Goal: Task Accomplishment & Management: Complete application form

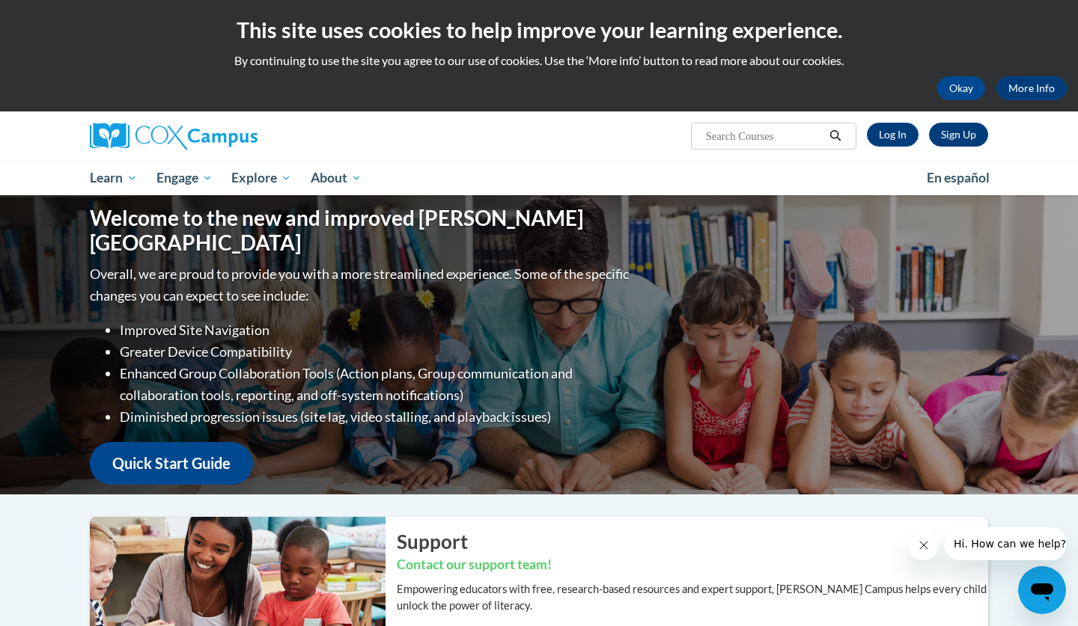
click at [962, 132] on link "Sign Up" at bounding box center [958, 135] width 59 height 24
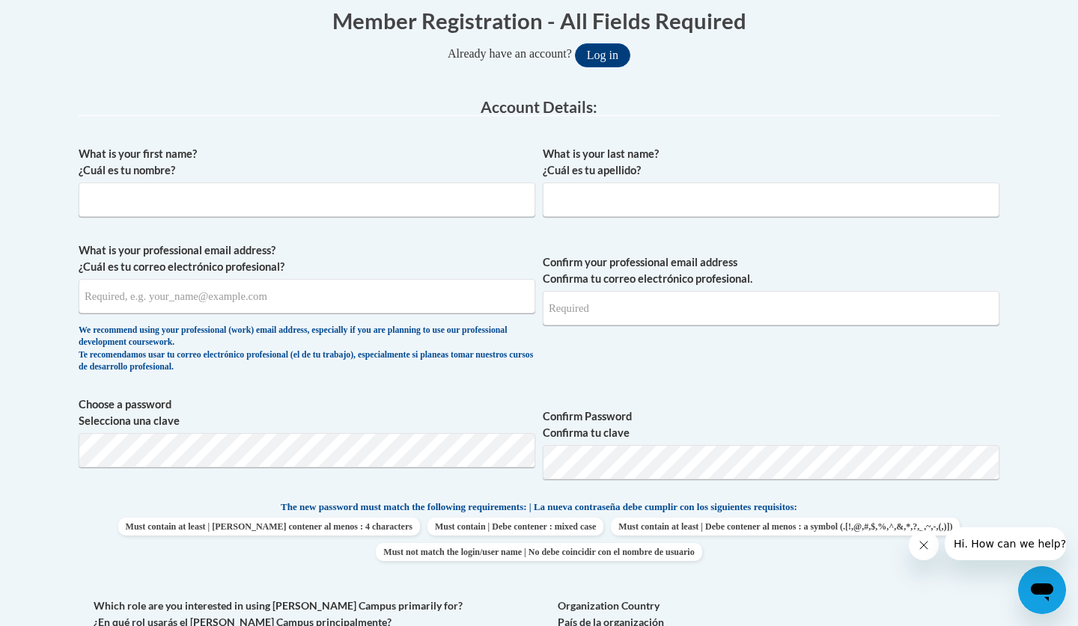
scroll to position [311, 0]
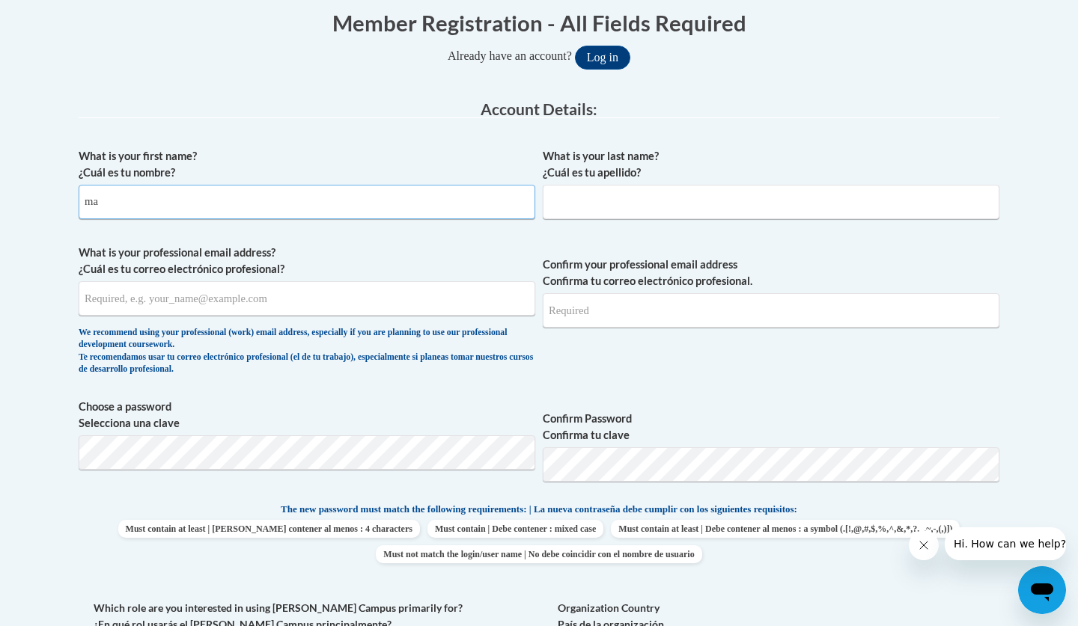
type input "m"
type input "Madison"
type input "Megrue"
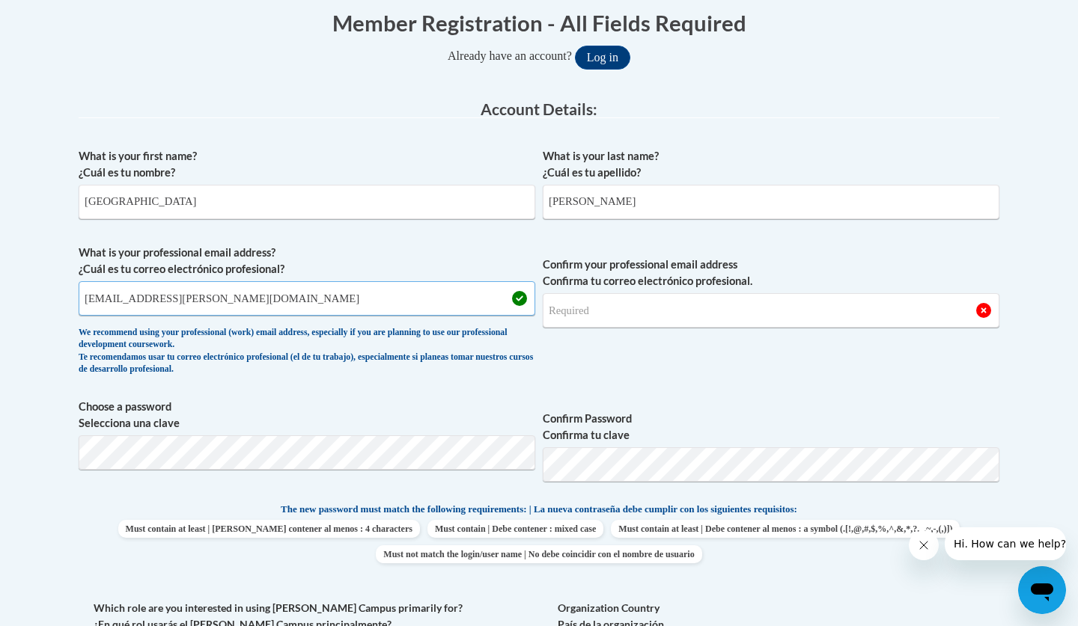
type input "madison.megrue@ndo.org"
click at [76, 452] on div "Member Registration - All Fields Required Already have an account? Log in Prefe…" at bounding box center [538, 577] width 943 height 1168
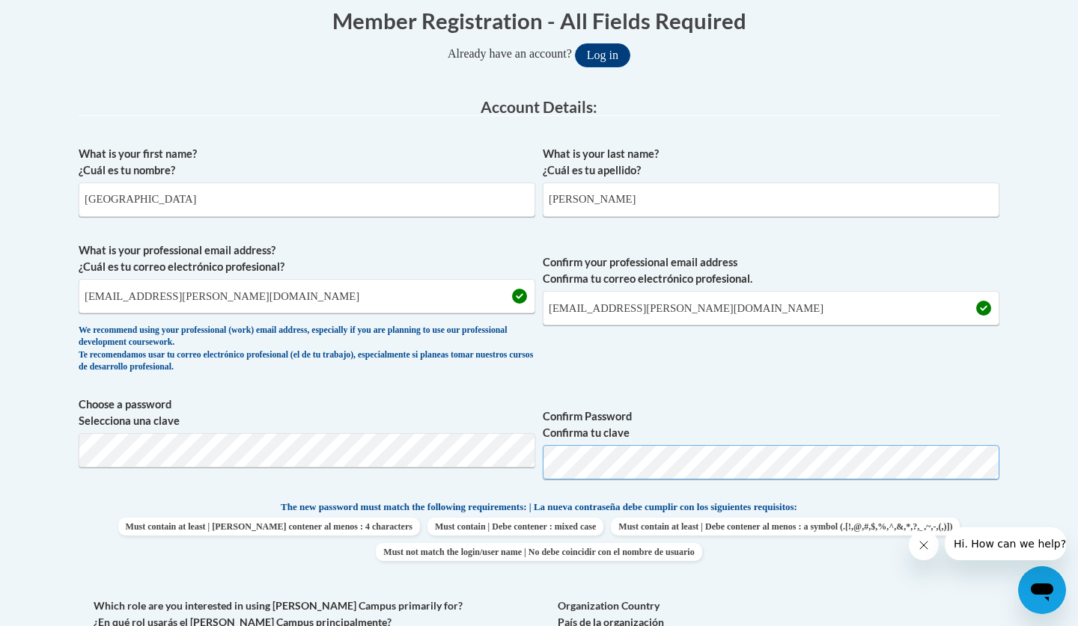
click at [608, 54] on button "Log in" at bounding box center [602, 55] width 55 height 24
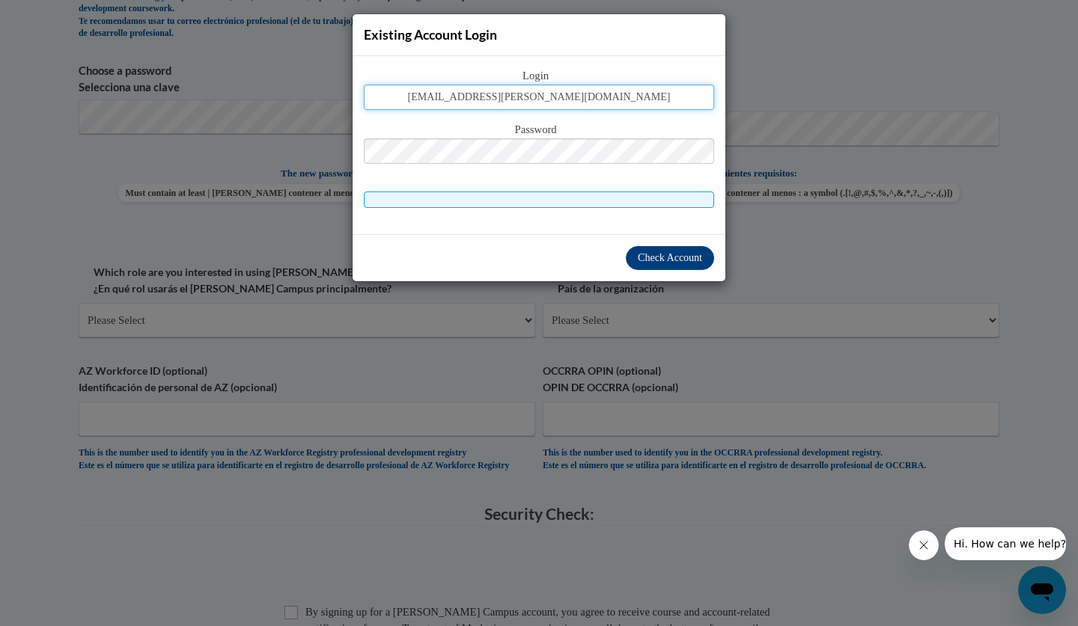
type input "madison.megrue@ndo.org"
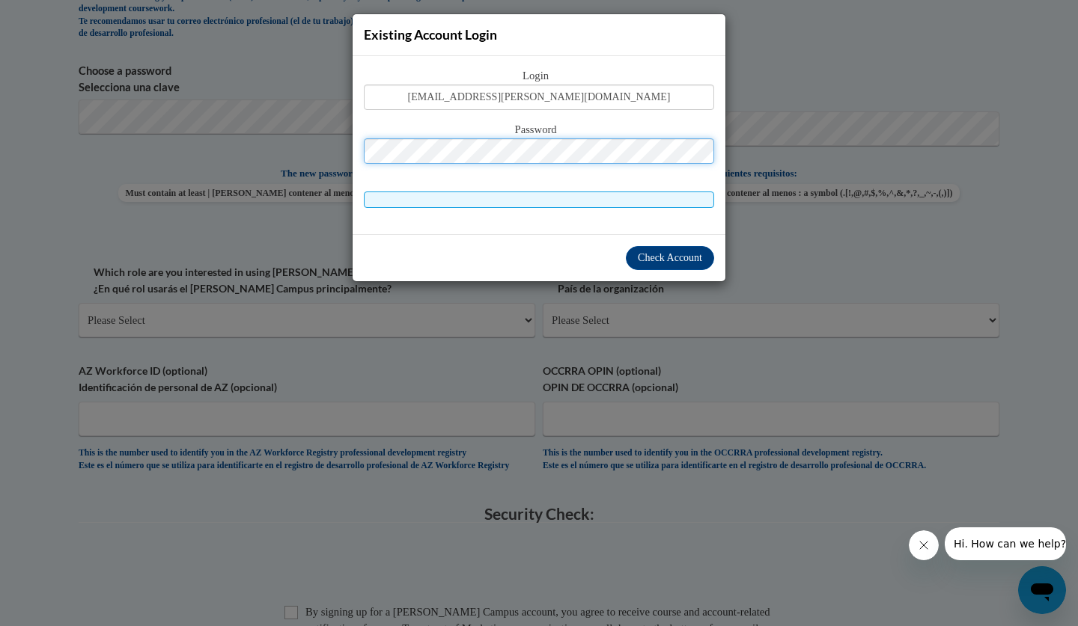
click at [644, 260] on span "Check Account" at bounding box center [670, 257] width 64 height 11
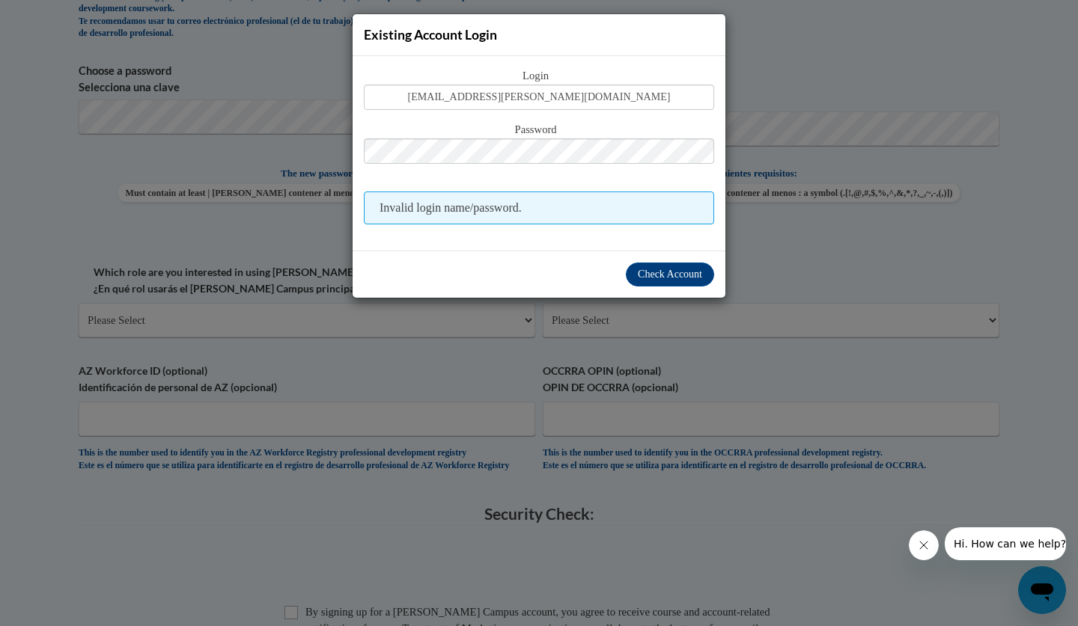
click at [444, 394] on div "Existing Account Login Login madison.megrue@ndo.org Password Invalid login name…" at bounding box center [539, 313] width 1078 height 626
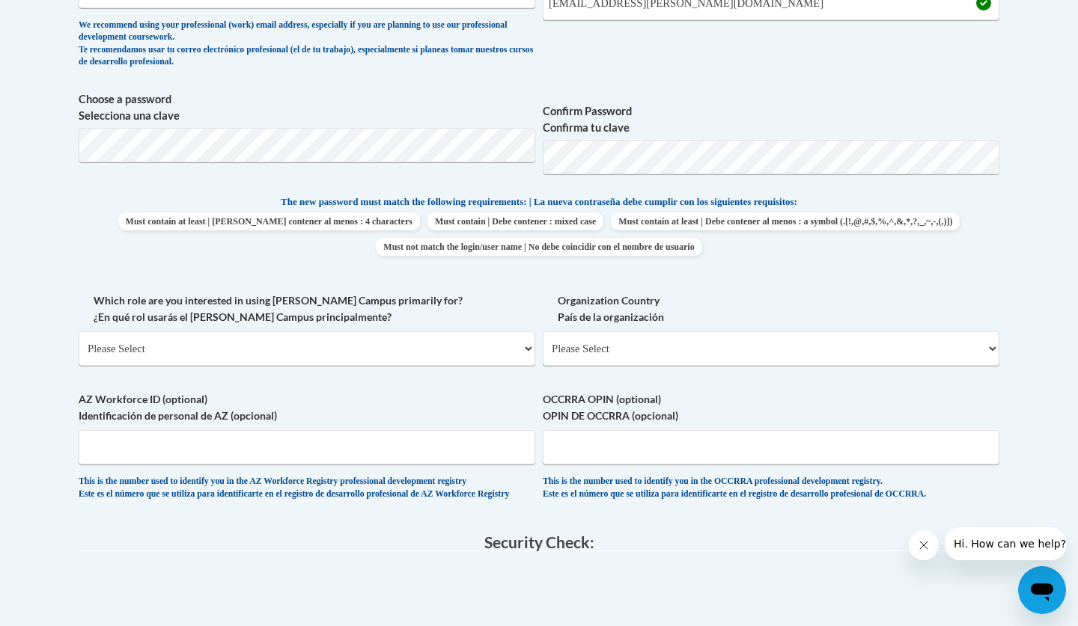
scroll to position [618, 0]
select select "fbf2d438-af2f-41f8-98f1-81c410e29de3"
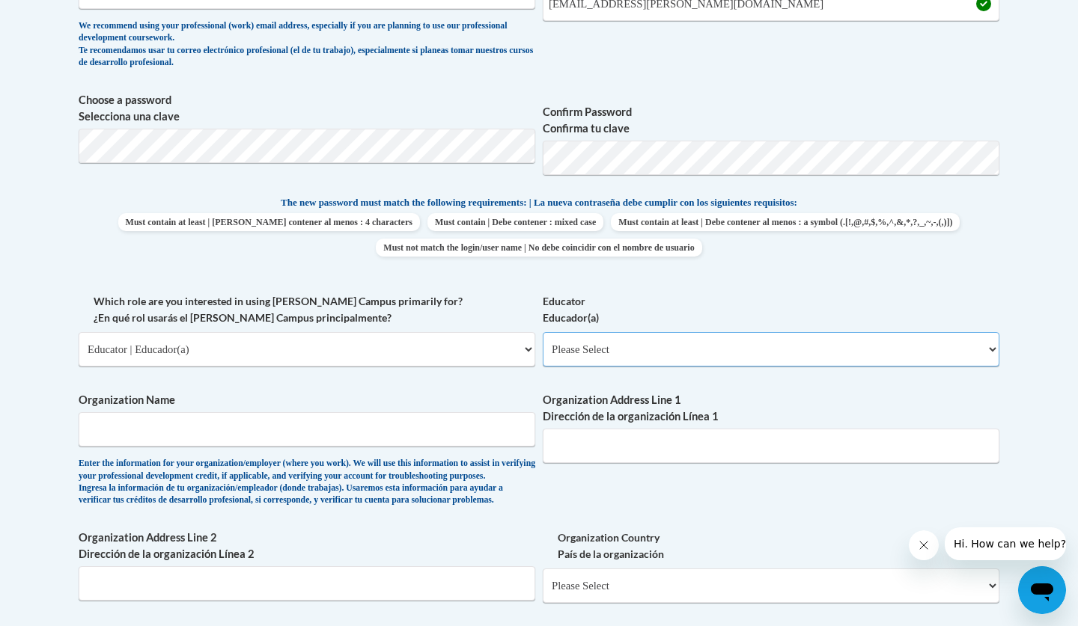
select select "5e2af403-4f2c-4e49-a02f-103e55d7b75b"
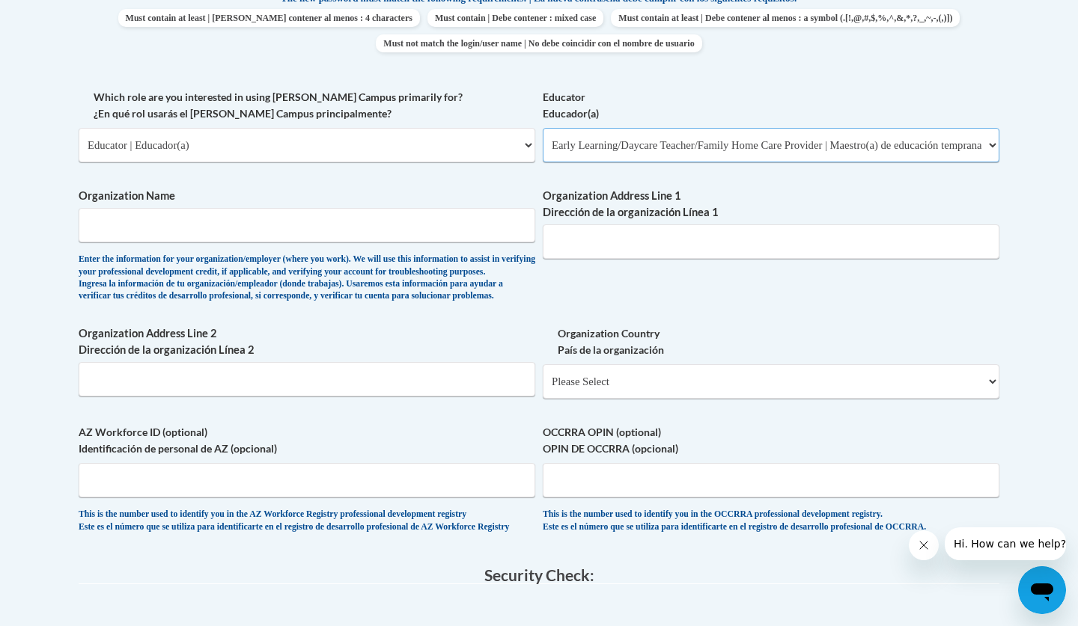
scroll to position [825, 0]
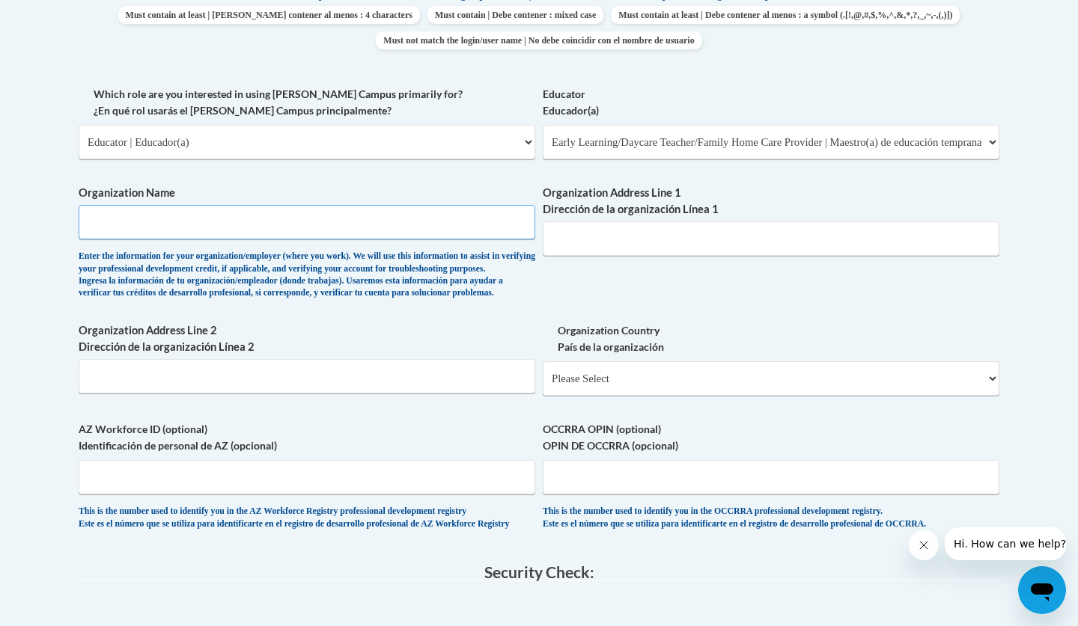
click at [210, 208] on input "Organization Name" at bounding box center [307, 222] width 456 height 34
drag, startPoint x: 254, startPoint y: 205, endPoint x: 229, endPoint y: 209, distance: 25.7
click at [229, 209] on input "Lumpkin County Headstart" at bounding box center [307, 222] width 456 height 34
type input "L"
type input "n"
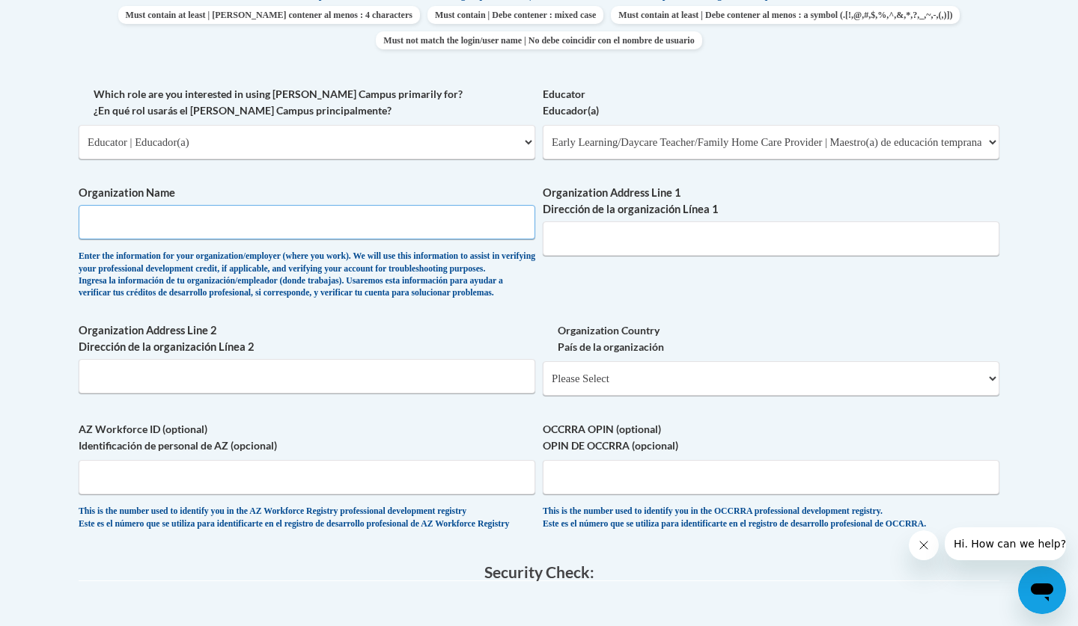
type input "n"
type input "Ninth Distric"
